Goal: Obtain resource: Download file/media

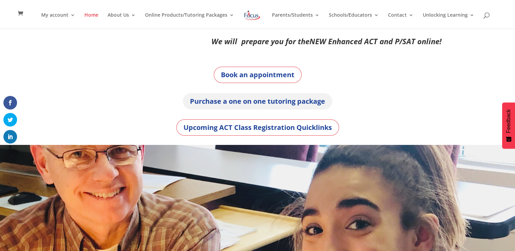
click at [289, 105] on link "Purchase a one on one tutoring package" at bounding box center [258, 101] width 150 height 16
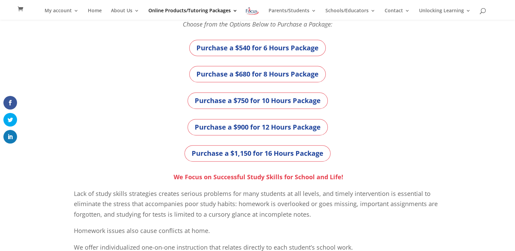
scroll to position [228, 0]
